Goal: Task Accomplishment & Management: Manage account settings

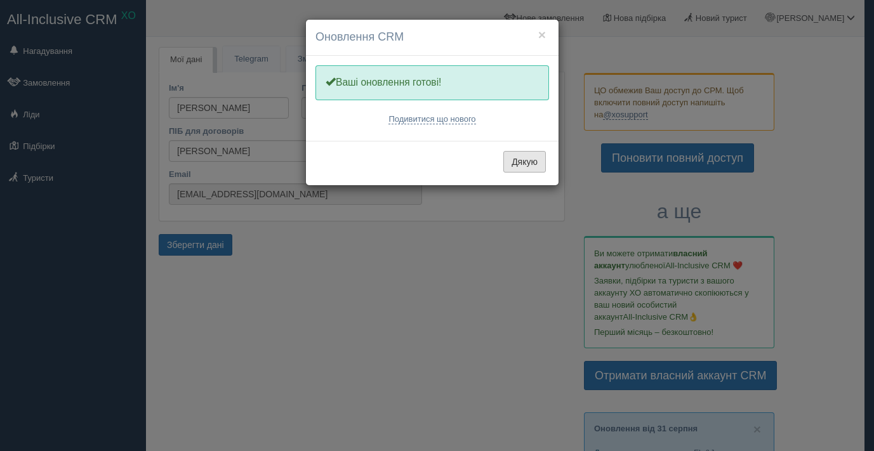
click at [524, 166] on button "Дякую" at bounding box center [524, 162] width 43 height 22
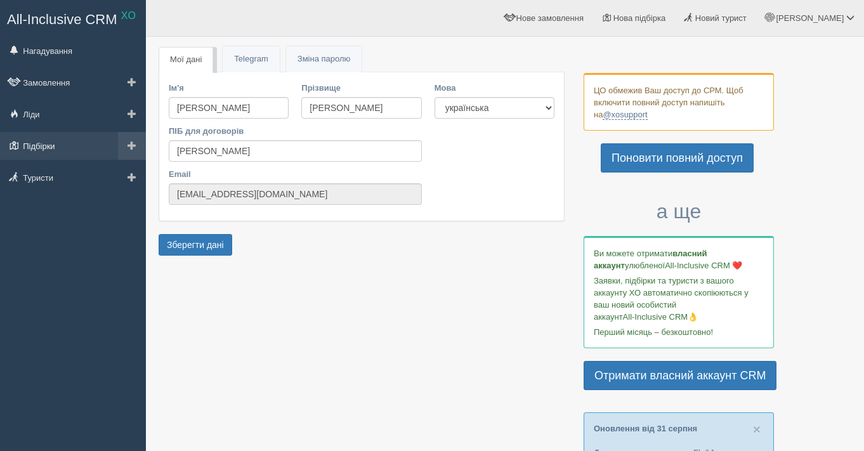
click at [45, 144] on link "Підбірки" at bounding box center [73, 146] width 146 height 28
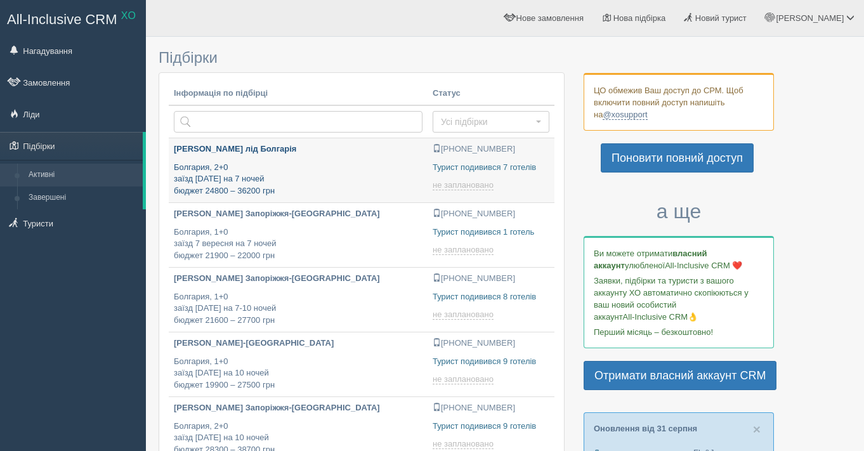
type input "[DATE] 14:05"
click at [341, 163] on p "Болгария, 2+0 заїзд 11 вересня на 7 ночей бюджет 24800 – 36200 грн" at bounding box center [298, 180] width 249 height 36
